Goal: Transaction & Acquisition: Purchase product/service

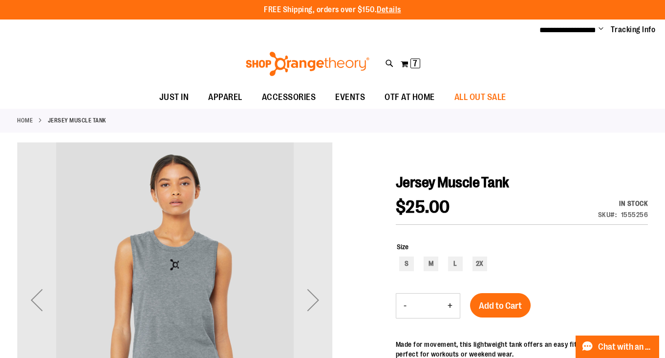
click at [625, 257] on div "S M L 2X" at bounding box center [522, 265] width 251 height 17
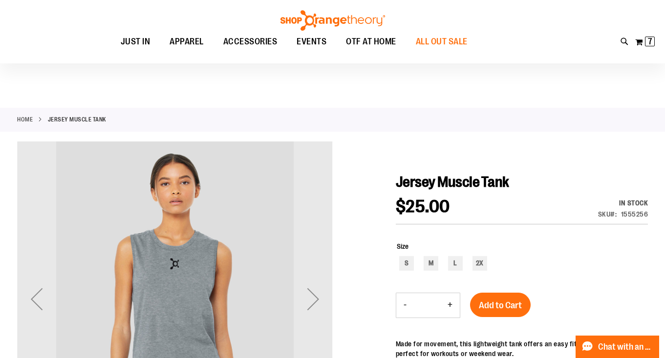
scroll to position [46, 0]
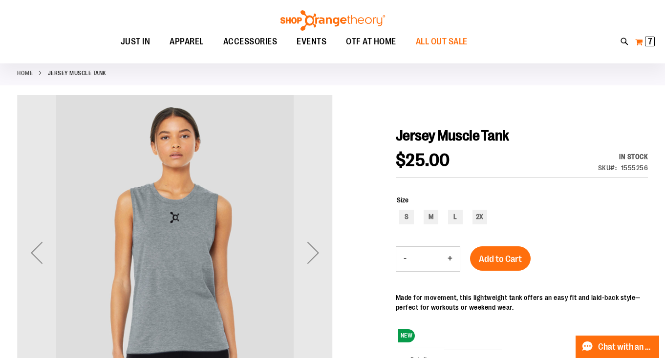
click at [652, 42] on span "7 7 items" at bounding box center [650, 42] width 10 height 10
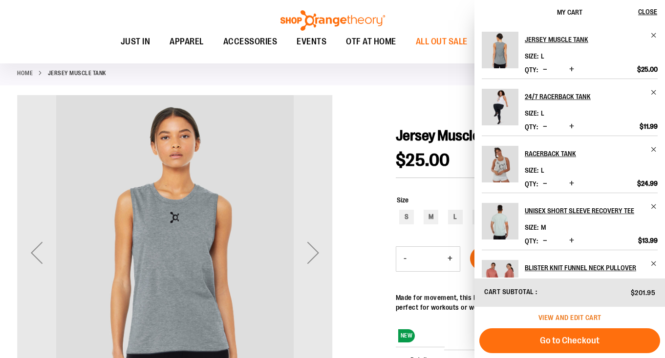
click at [568, 319] on span "View and edit cart" at bounding box center [569, 318] width 63 height 8
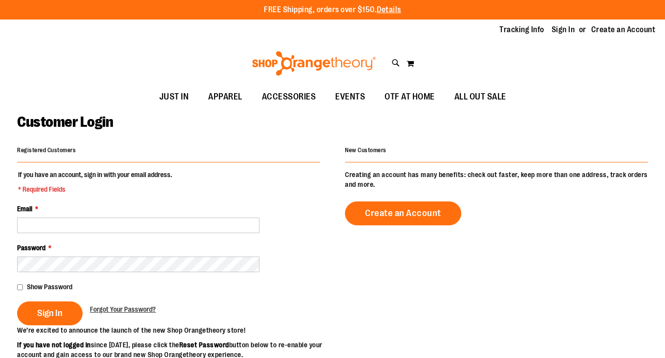
click at [70, 249] on div "Password *" at bounding box center [168, 257] width 303 height 29
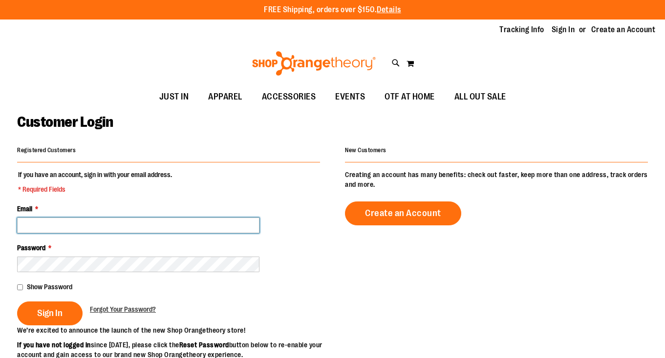
type input "**********"
